Goal: Information Seeking & Learning: Learn about a topic

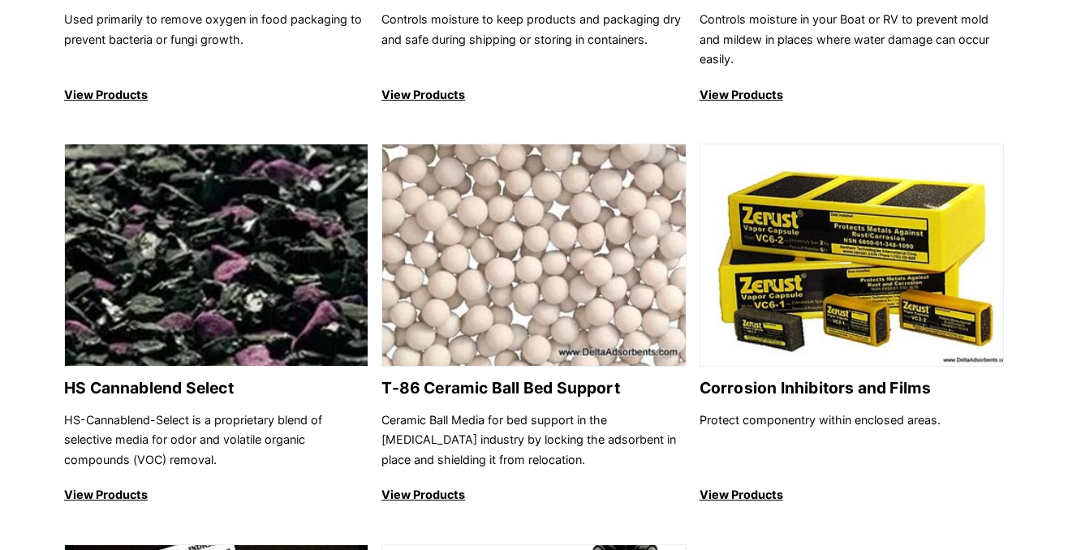
scroll to position [1867, 0]
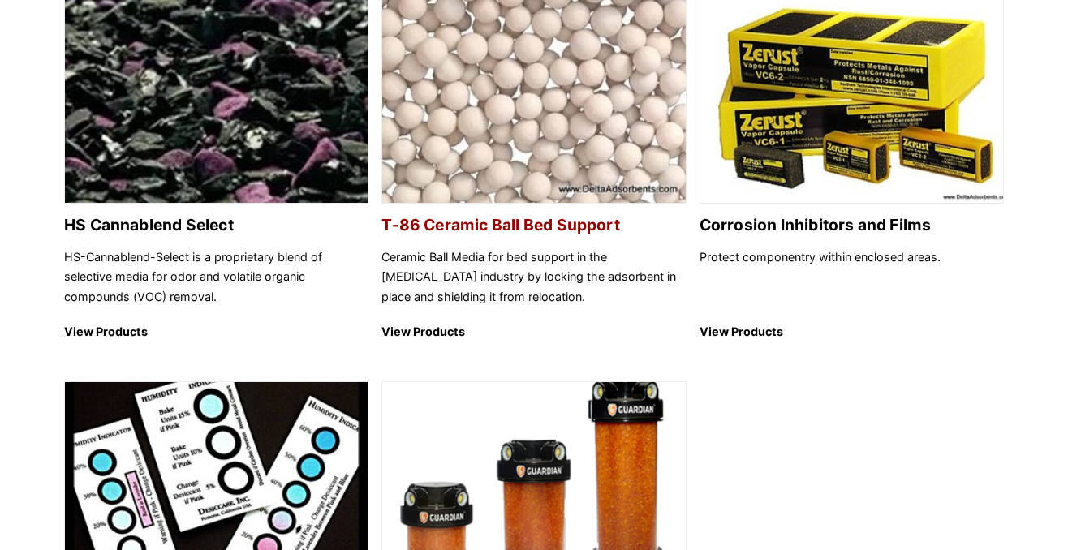
click at [556, 235] on h2 "T-86 Ceramic Ball Bed Support" at bounding box center [534, 225] width 304 height 19
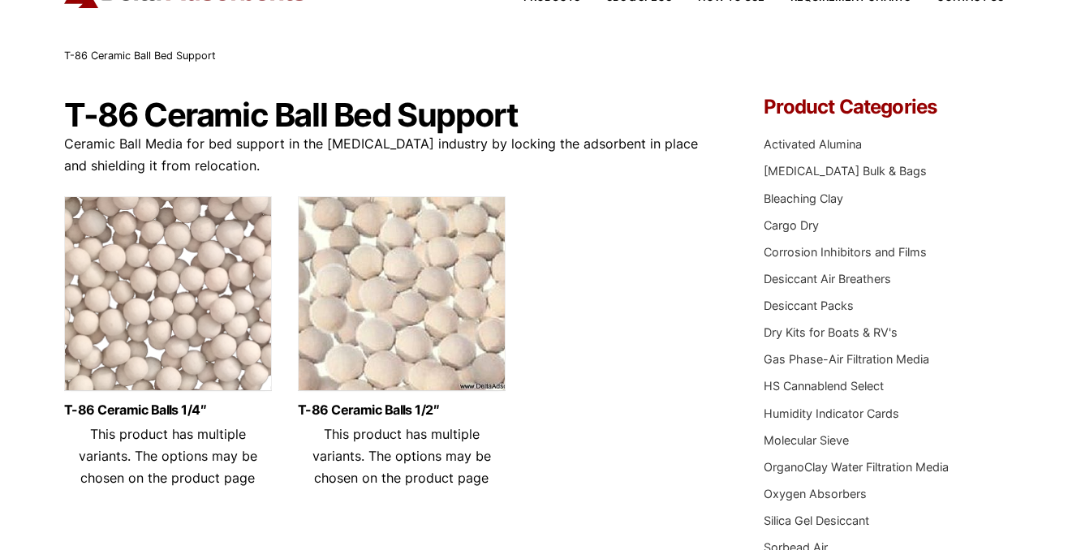
scroll to position [244, 0]
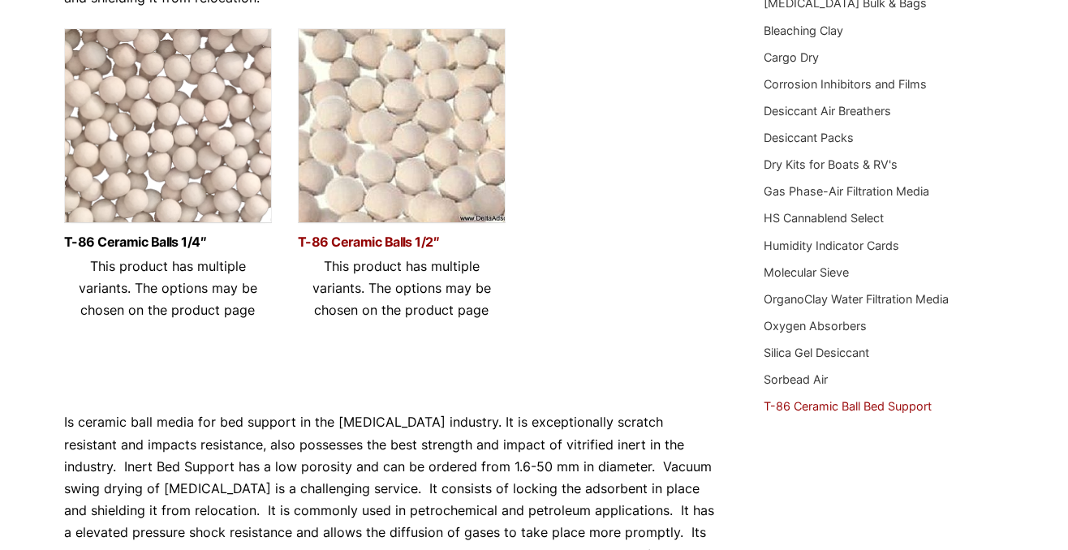
click at [389, 244] on link "T-86 Ceramic Balls 1/2″" at bounding box center [402, 242] width 208 height 14
